Goal: Navigation & Orientation: Find specific page/section

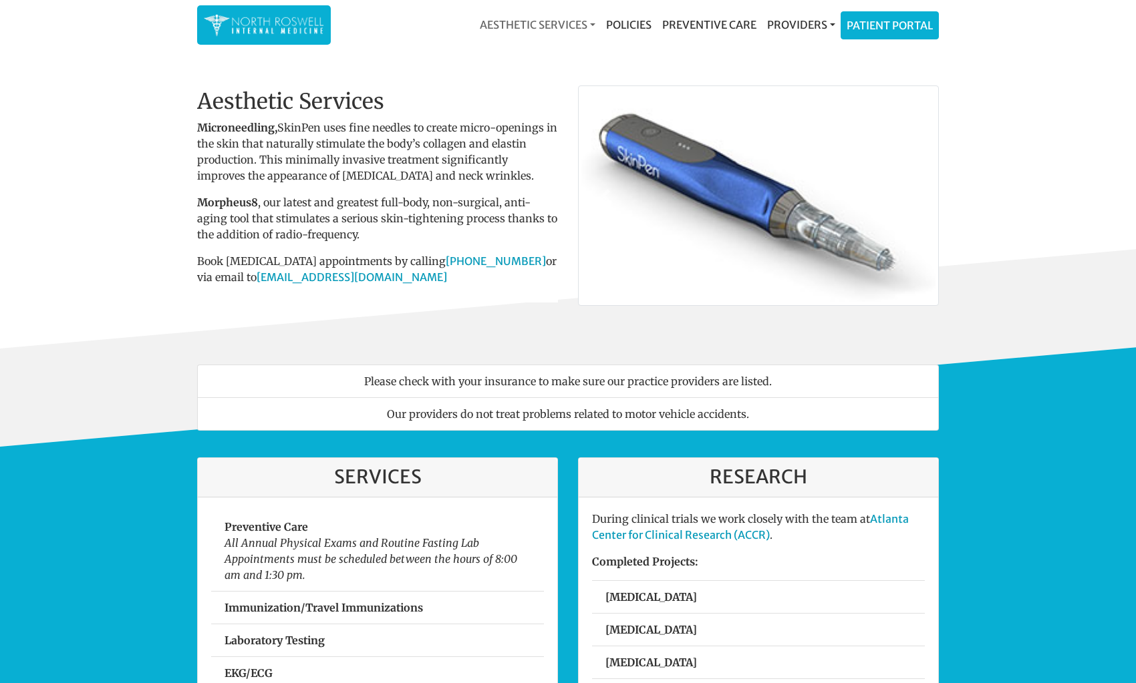
click at [532, 25] on link "Aesthetic Services" at bounding box center [537, 24] width 126 height 27
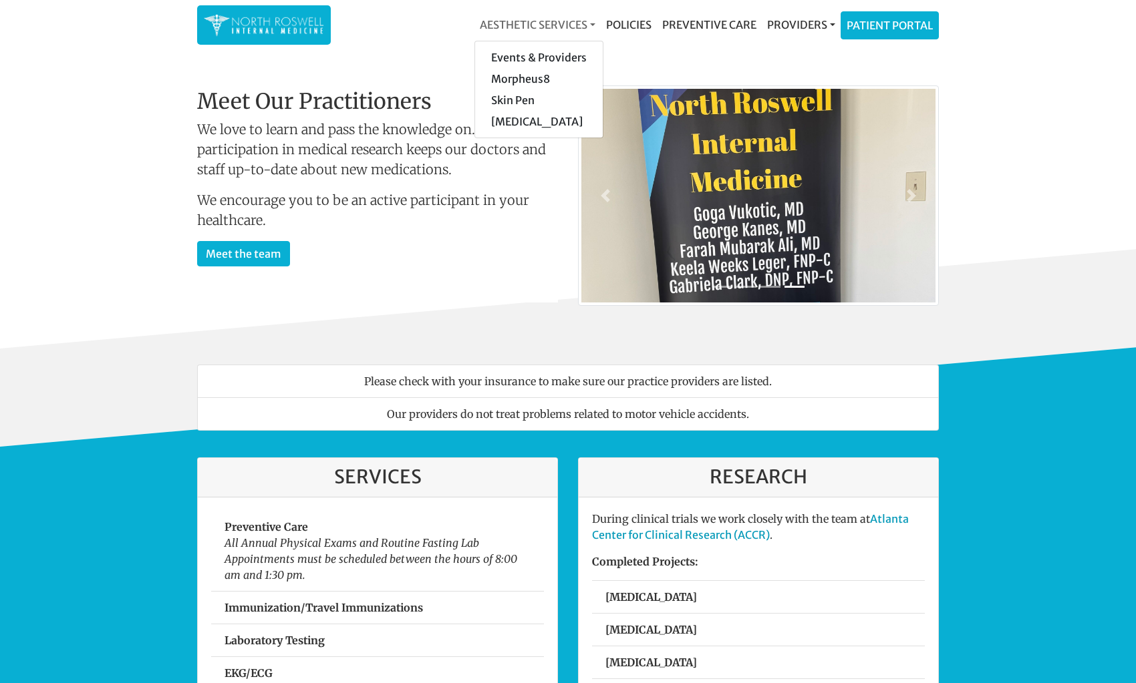
click at [532, 25] on link "Aesthetic Services" at bounding box center [537, 24] width 126 height 27
click at [691, 24] on link "Preventive Care" at bounding box center [709, 24] width 105 height 27
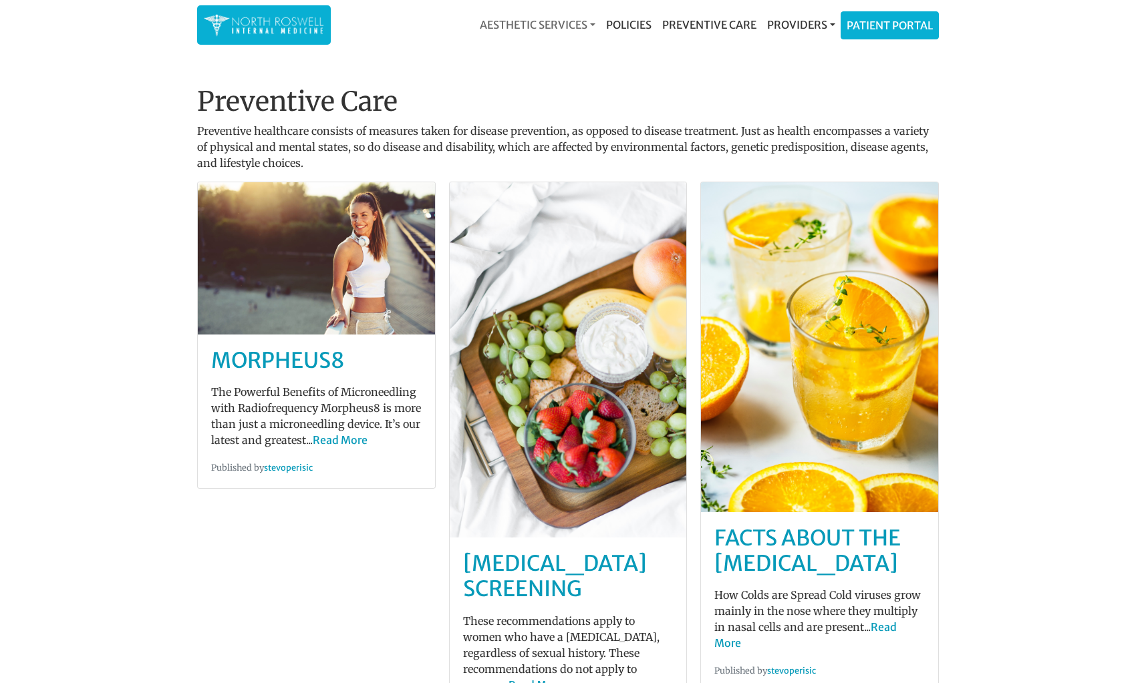
click at [538, 25] on link "Aesthetic Services" at bounding box center [537, 24] width 126 height 27
click at [519, 61] on link "Events & Providers" at bounding box center [539, 57] width 128 height 21
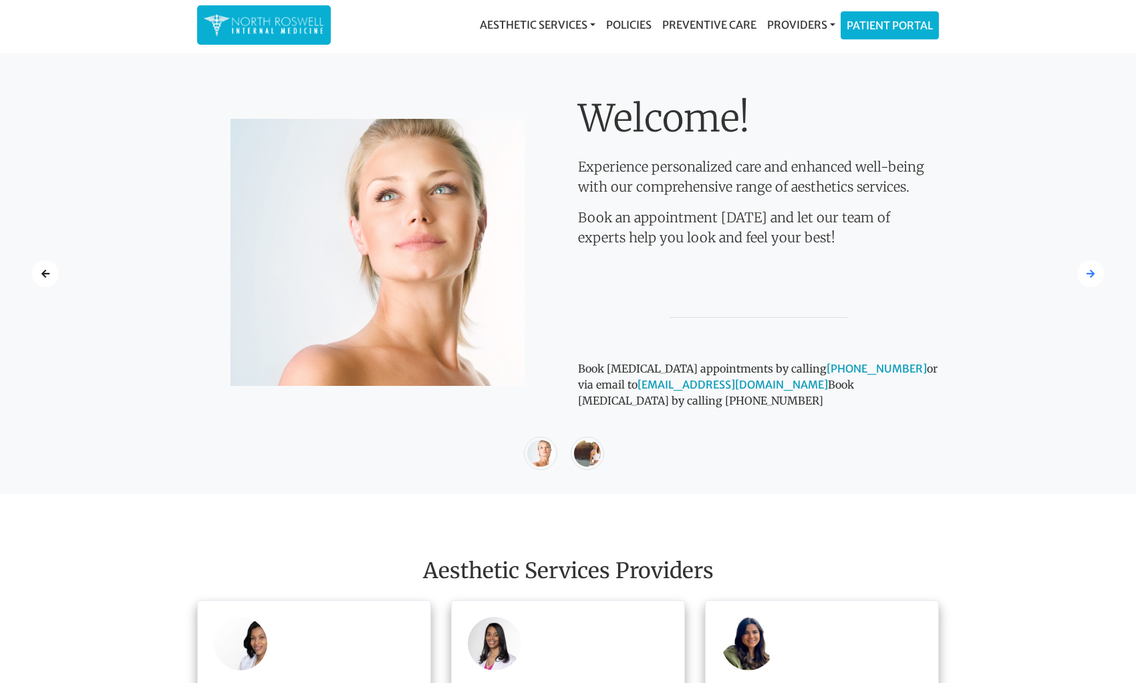
click at [1095, 274] on div at bounding box center [1090, 274] width 27 height 27
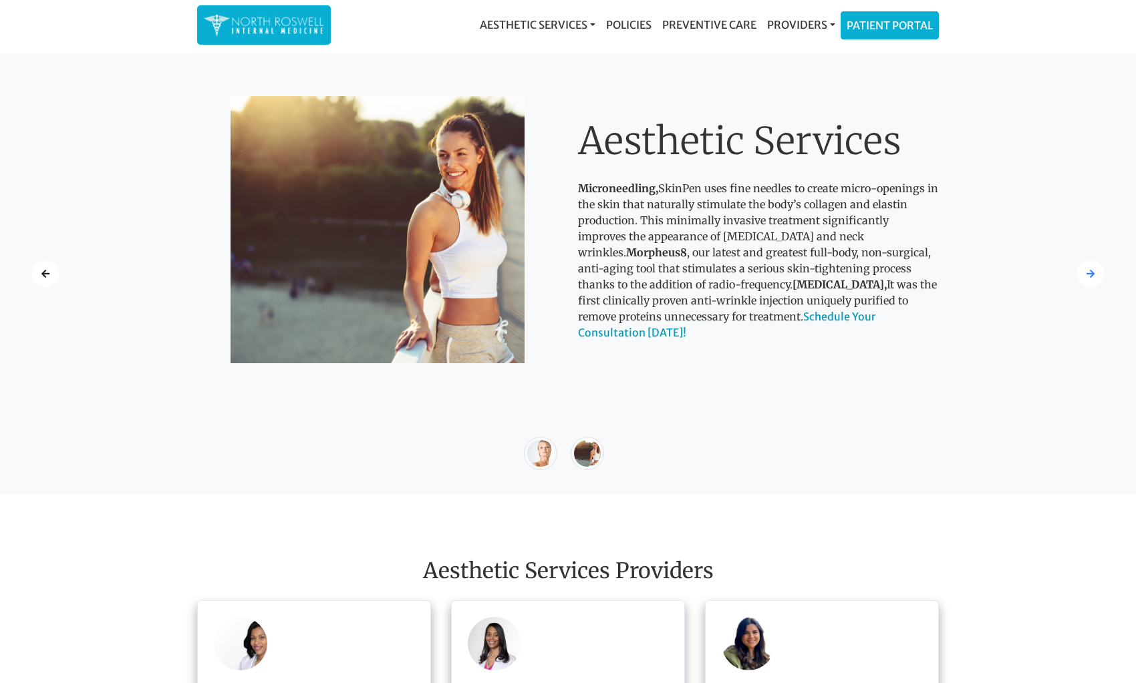
click at [1095, 274] on div at bounding box center [1090, 274] width 27 height 27
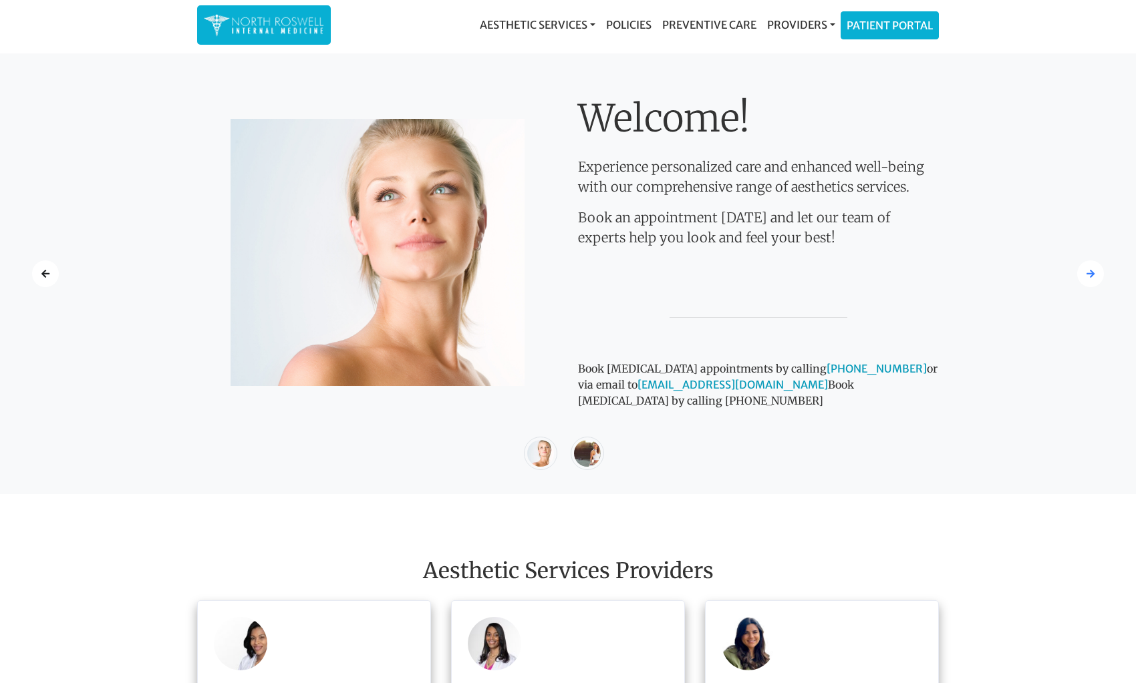
click at [1095, 274] on div at bounding box center [1090, 274] width 27 height 27
